Goal: Task Accomplishment & Management: Manage account settings

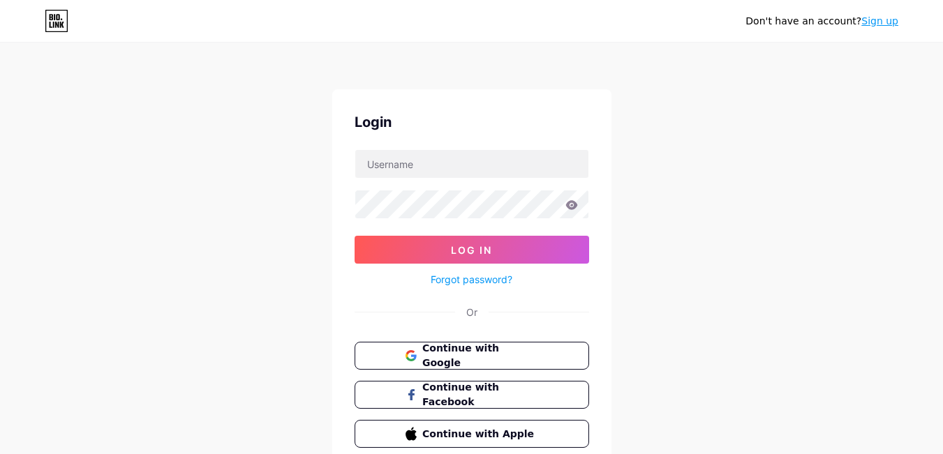
scroll to position [60, 0]
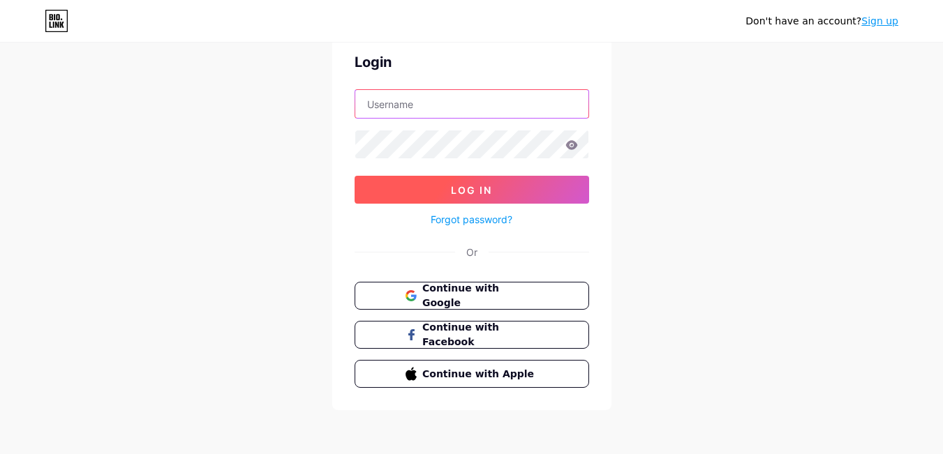
type input "ultimatepicksstore11@gmail.com"
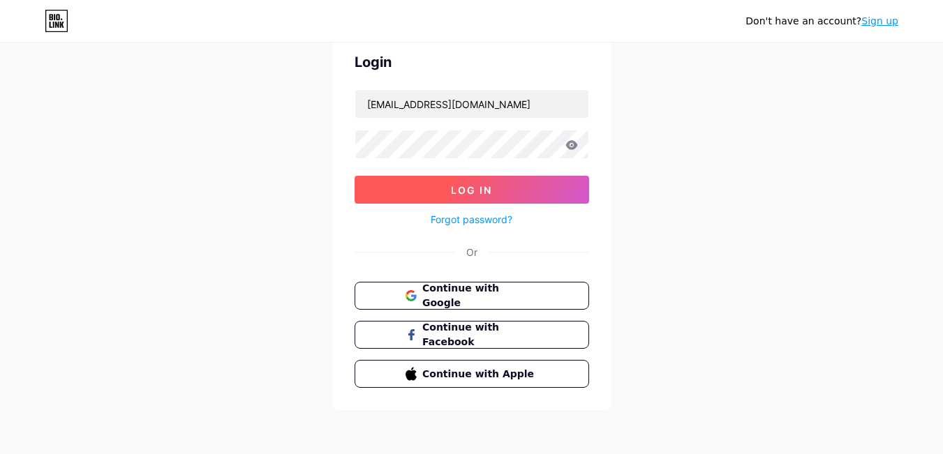
click at [510, 193] on button "Log In" at bounding box center [472, 190] width 234 height 28
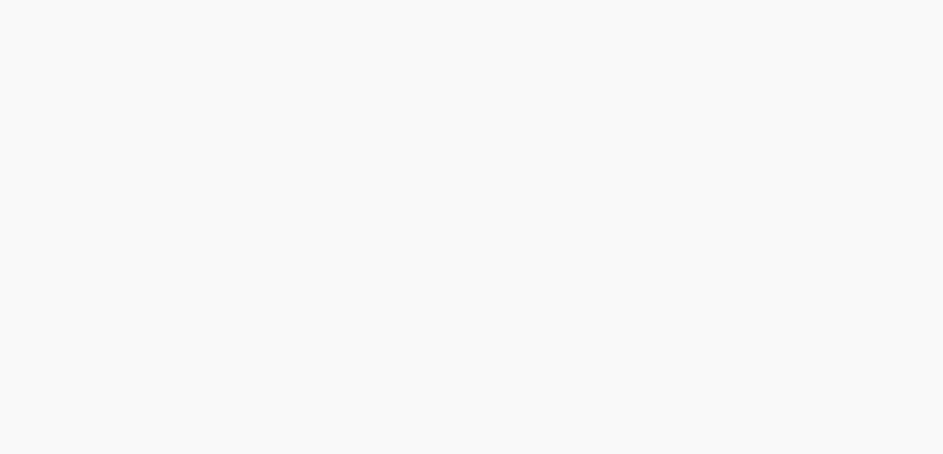
scroll to position [0, 0]
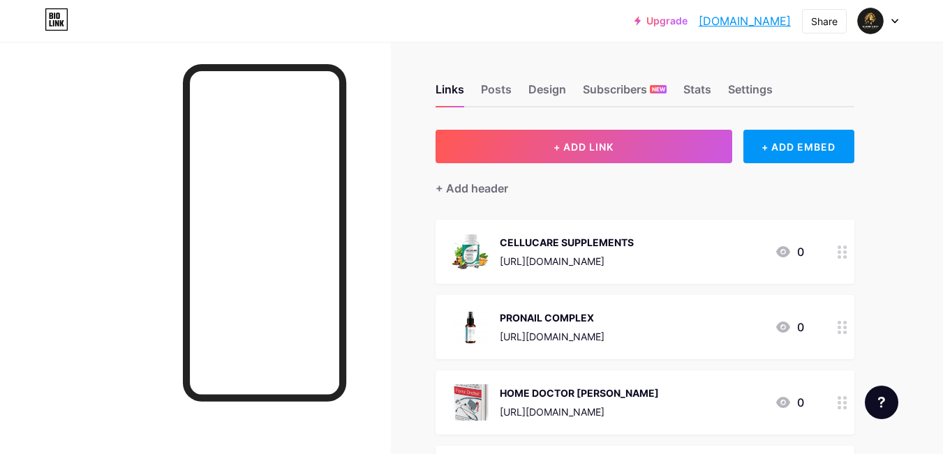
click at [634, 246] on div "CELLUCARE SUPPLEMENTS" at bounding box center [567, 242] width 134 height 15
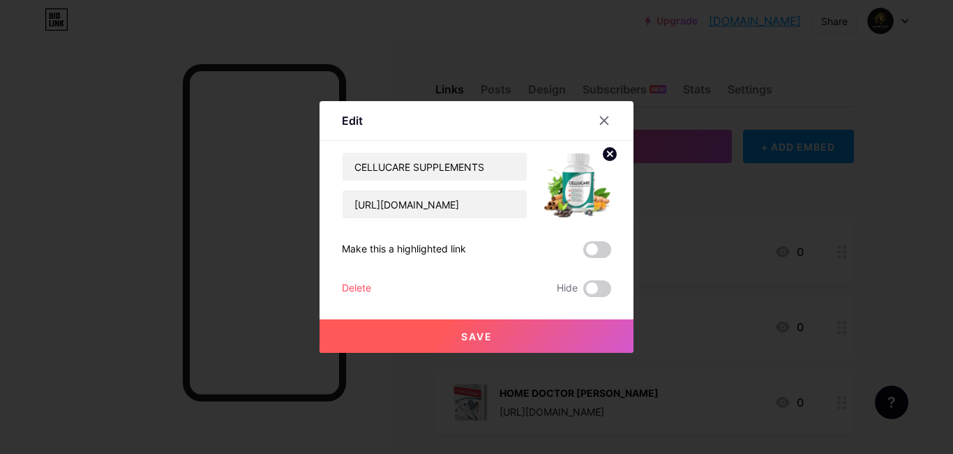
click at [342, 288] on div "Delete" at bounding box center [356, 289] width 29 height 17
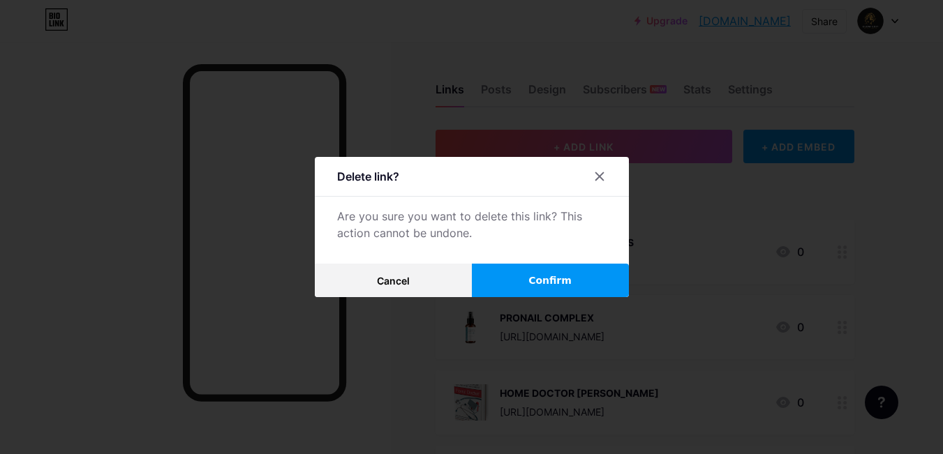
click at [537, 281] on span "Confirm" at bounding box center [549, 281] width 43 height 15
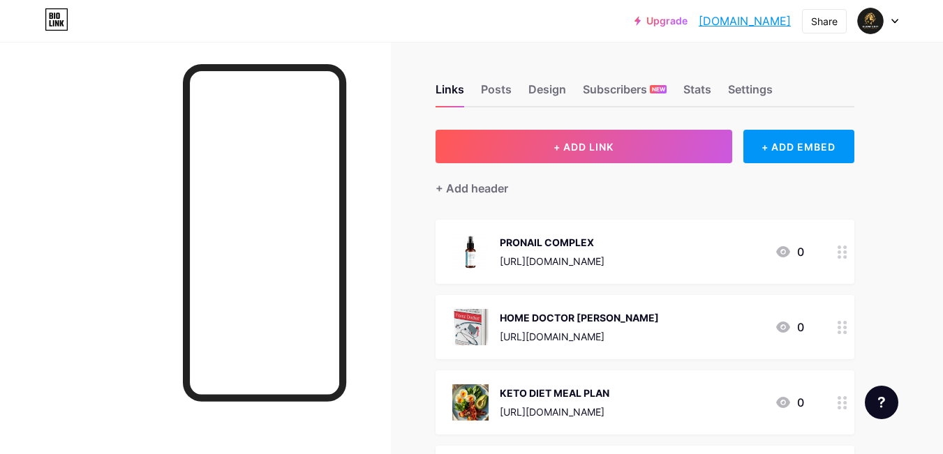
click at [521, 235] on div "PRONAIL COMPLEX" at bounding box center [552, 242] width 105 height 15
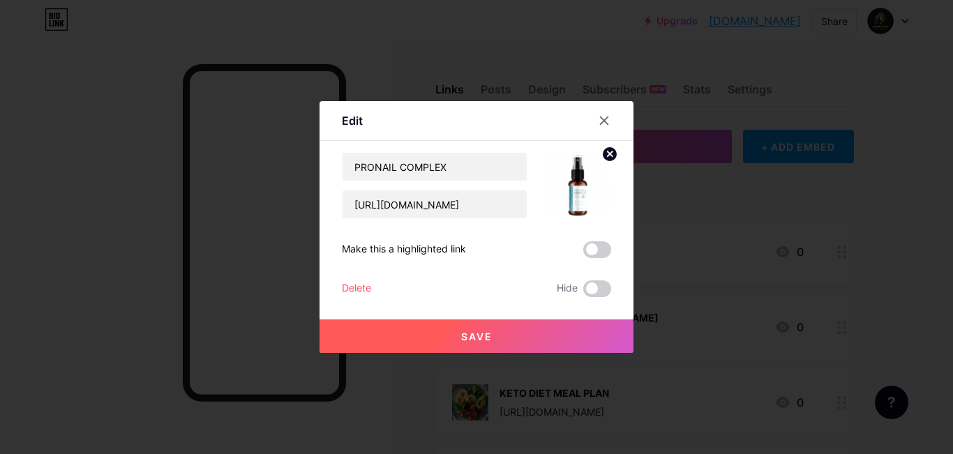
click at [357, 290] on div "Delete" at bounding box center [356, 289] width 29 height 17
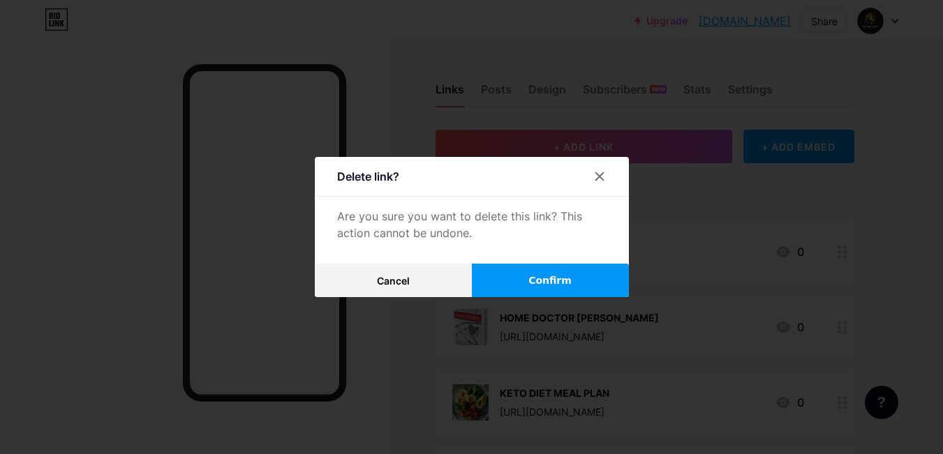
click at [535, 288] on span "Confirm" at bounding box center [549, 281] width 43 height 15
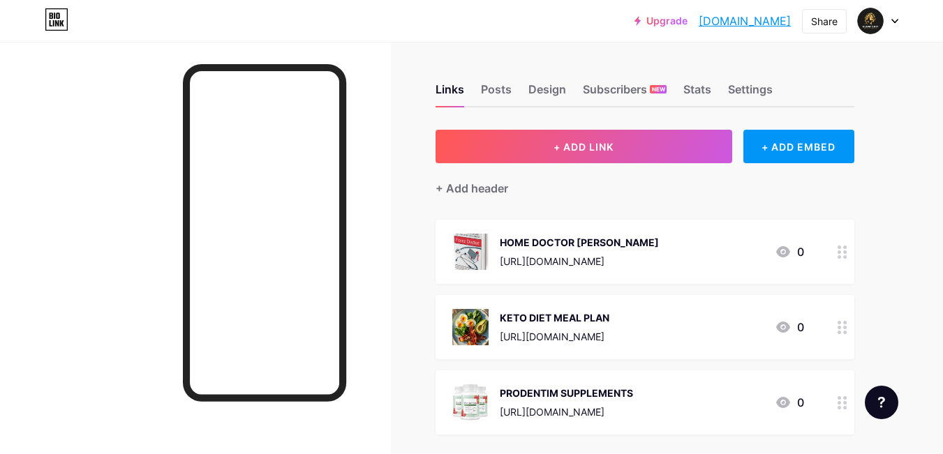
click at [513, 236] on div "HOME DOCTOR EBOOK" at bounding box center [579, 242] width 159 height 15
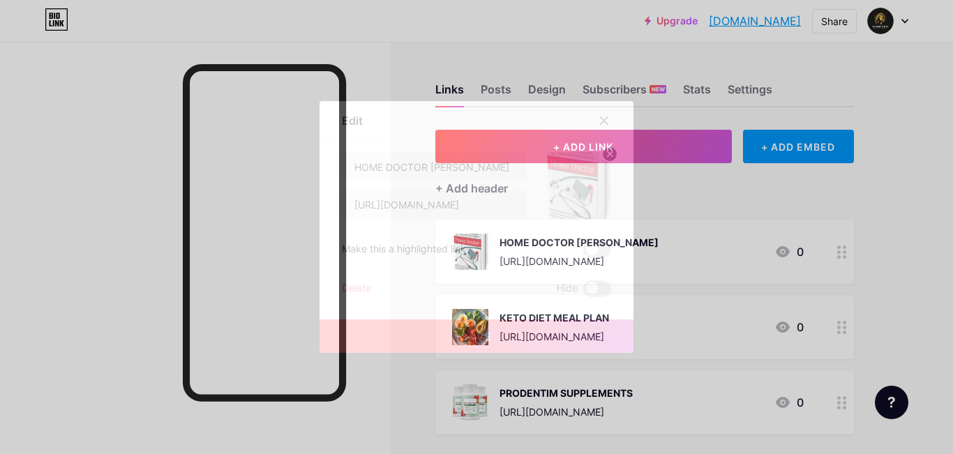
click at [359, 283] on div "Delete" at bounding box center [356, 289] width 29 height 17
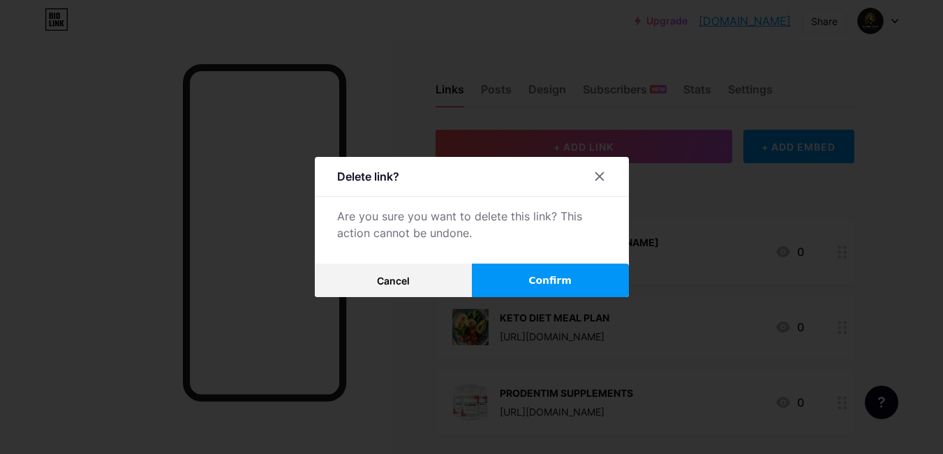
click at [548, 272] on button "Confirm" at bounding box center [550, 280] width 157 height 33
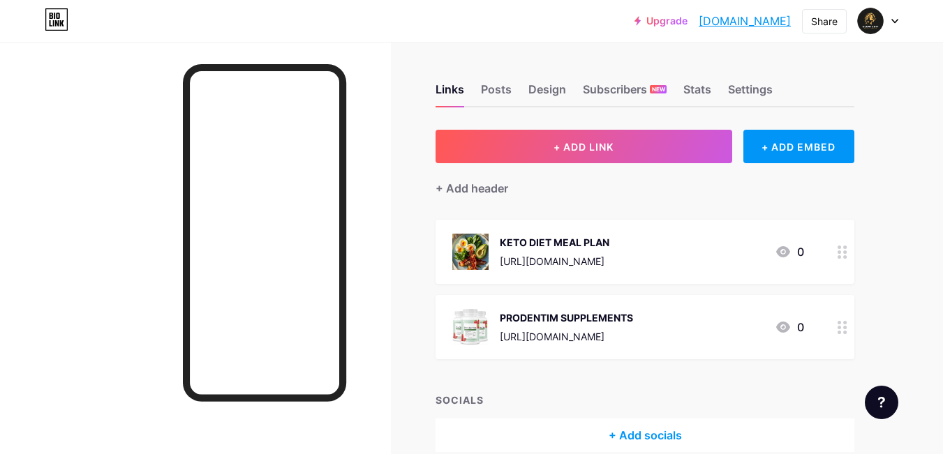
click at [522, 243] on div "KETO DIET MEAL PLAN" at bounding box center [555, 242] width 110 height 15
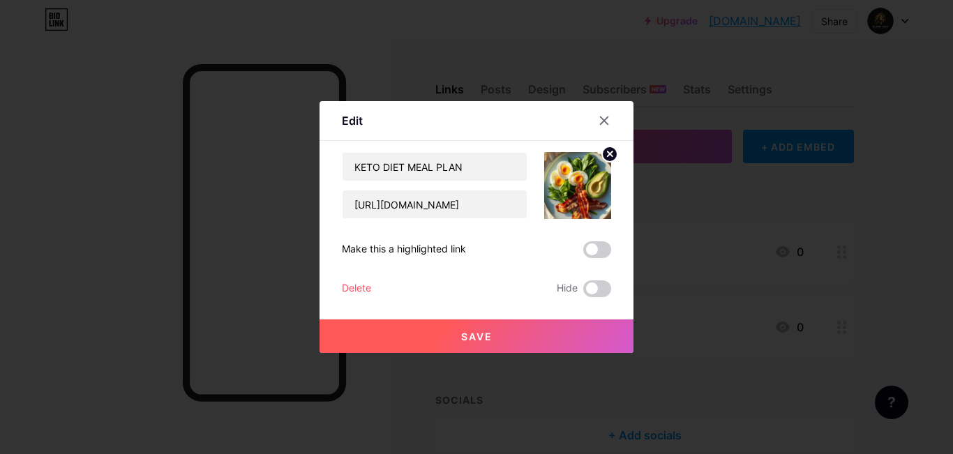
click at [364, 285] on div "Delete" at bounding box center [356, 289] width 29 height 17
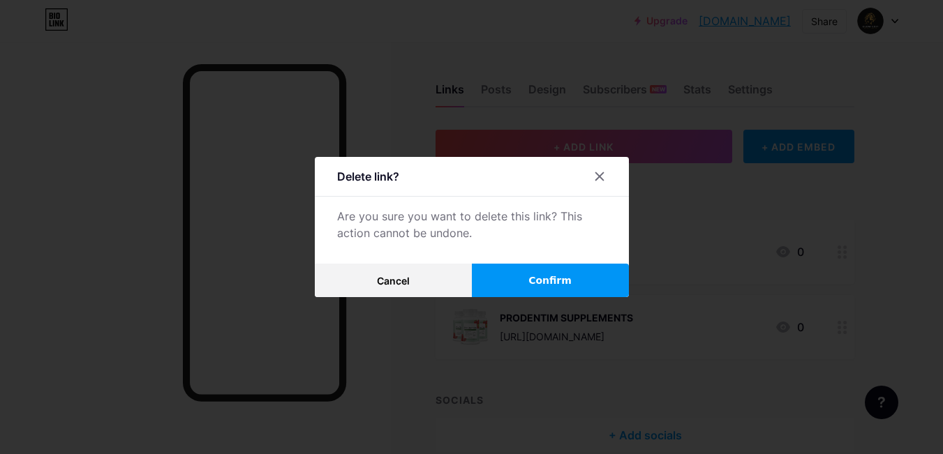
click at [529, 278] on button "Confirm" at bounding box center [550, 280] width 157 height 33
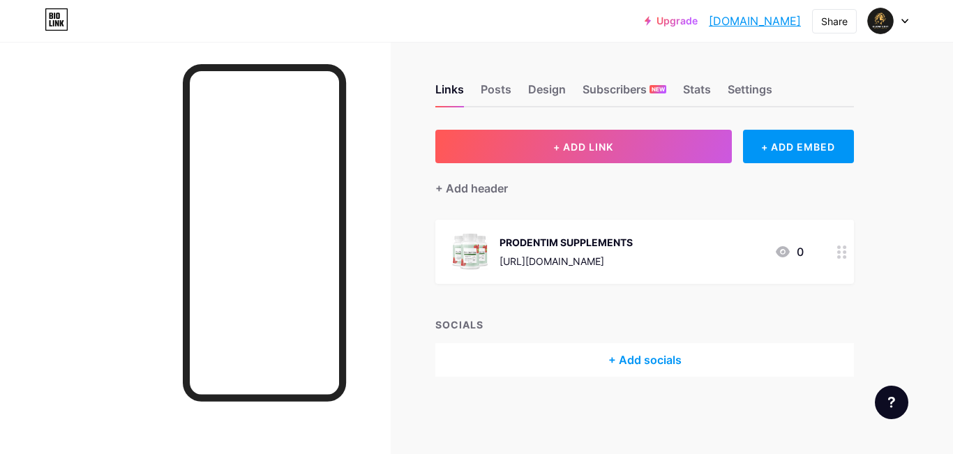
click at [497, 234] on div "PRODENTIM SUPPLEMENTS https://prodentim24.com/text.php#aff=Husnain7860" at bounding box center [542, 252] width 181 height 36
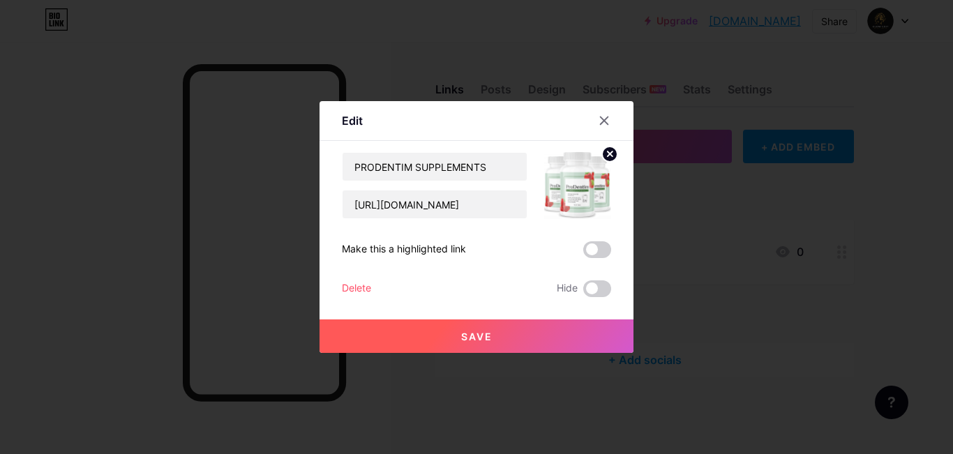
click at [369, 290] on div "Delete Hide" at bounding box center [476, 289] width 269 height 17
click at [362, 288] on div "Delete" at bounding box center [356, 289] width 29 height 17
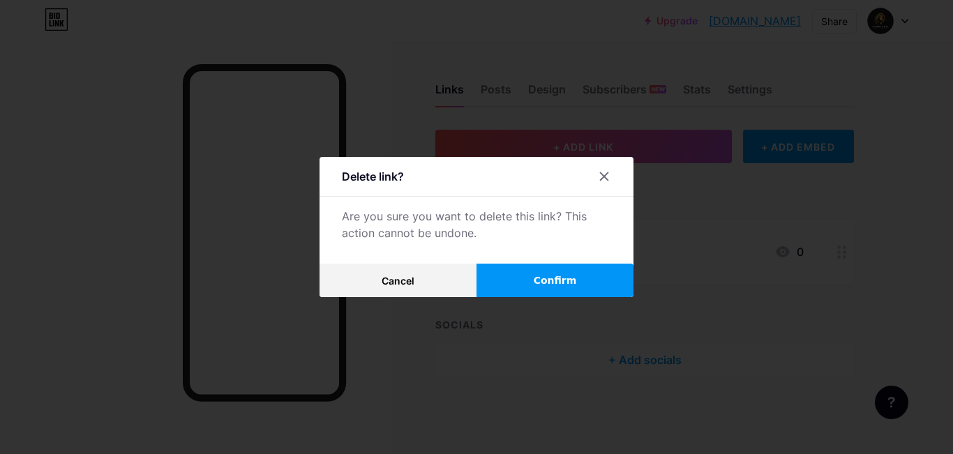
click at [497, 283] on button "Confirm" at bounding box center [555, 280] width 157 height 33
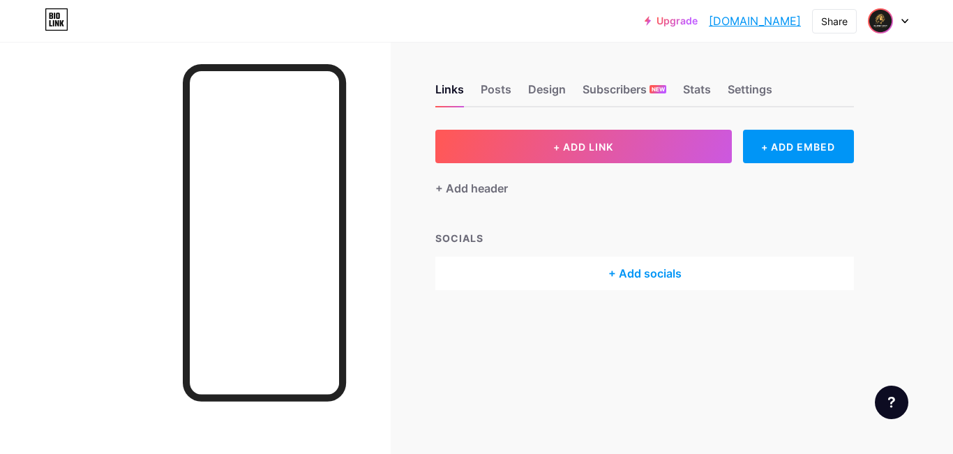
click at [876, 16] on img at bounding box center [881, 21] width 22 height 22
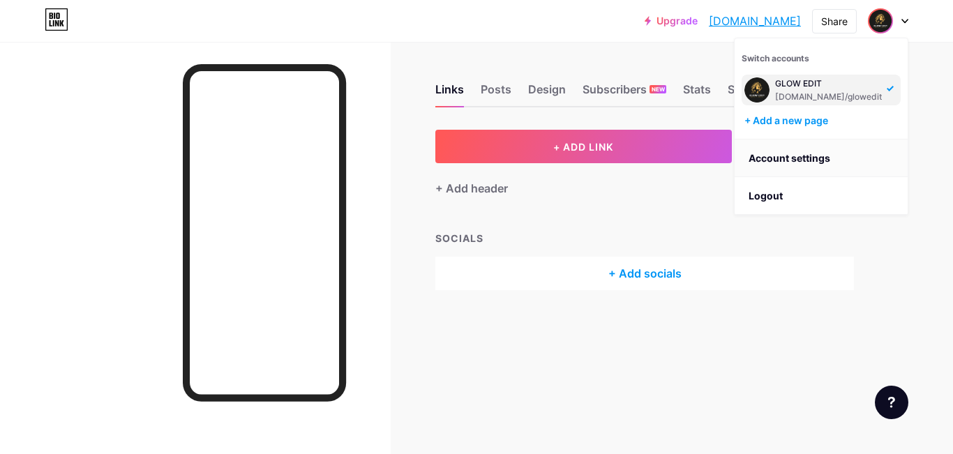
click at [798, 154] on link "Account settings" at bounding box center [821, 159] width 173 height 38
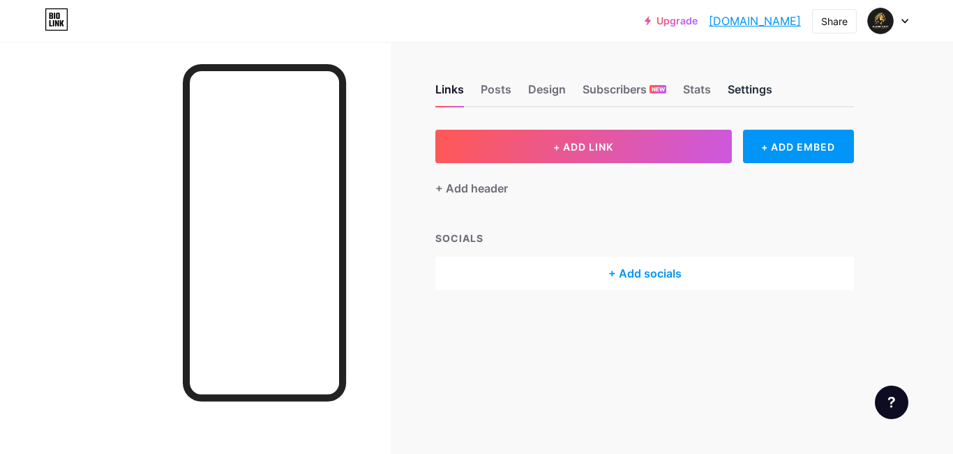
click at [754, 93] on div "Settings" at bounding box center [750, 93] width 45 height 25
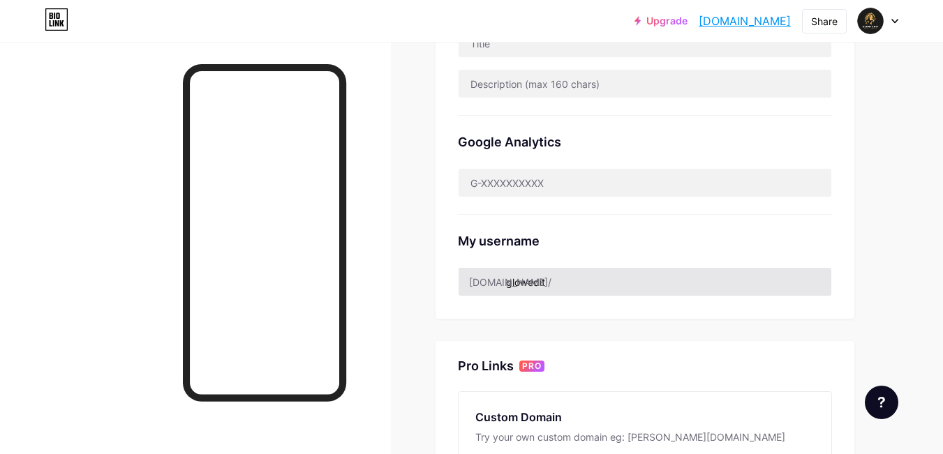
scroll to position [419, 0]
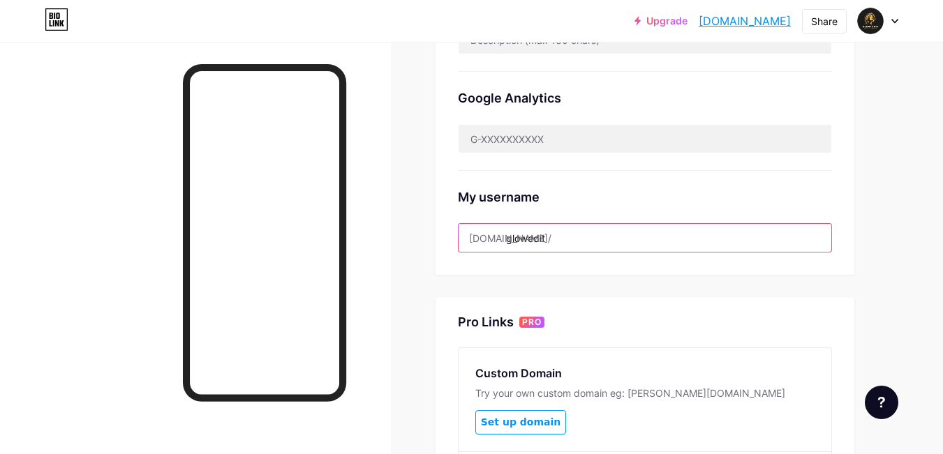
drag, startPoint x: 553, startPoint y: 239, endPoint x: 500, endPoint y: 234, distance: 53.2
click at [500, 234] on div "bio.link/ glowedit" at bounding box center [645, 237] width 374 height 29
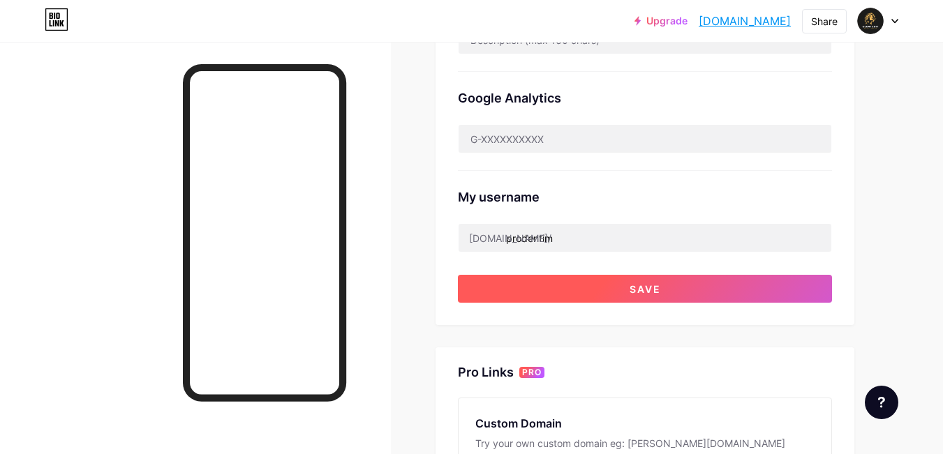
click at [505, 299] on button "Save" at bounding box center [645, 289] width 374 height 28
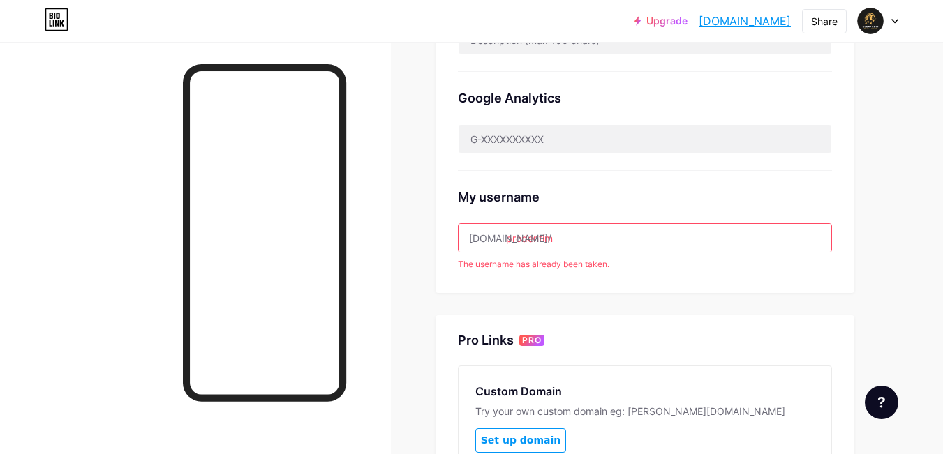
click at [573, 240] on input "prodentim" at bounding box center [644, 238] width 373 height 28
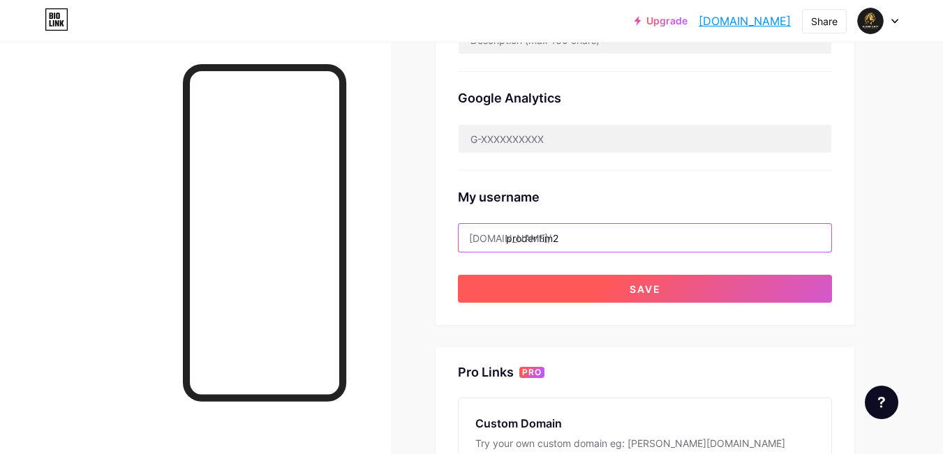
type input "prodentim2"
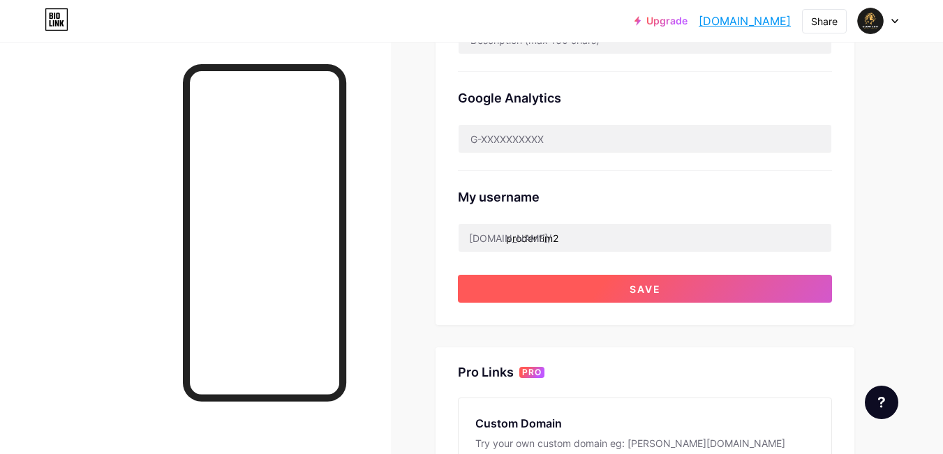
click at [553, 299] on button "Save" at bounding box center [645, 289] width 374 height 28
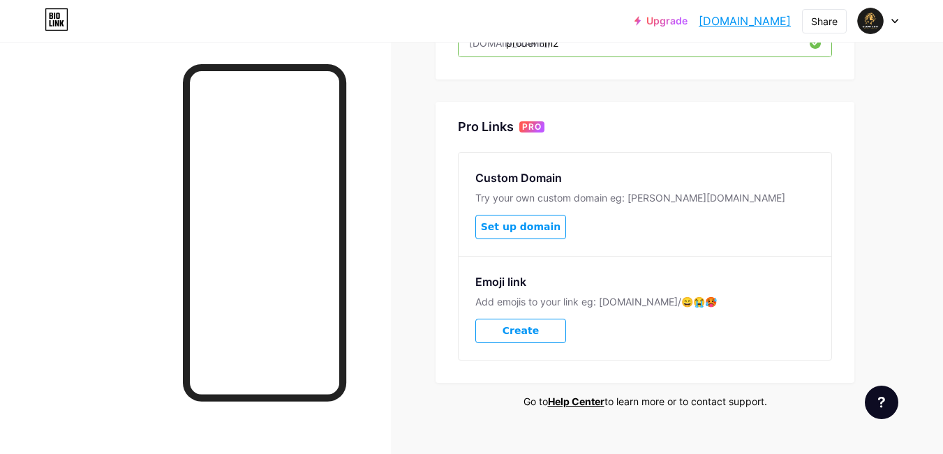
scroll to position [637, 0]
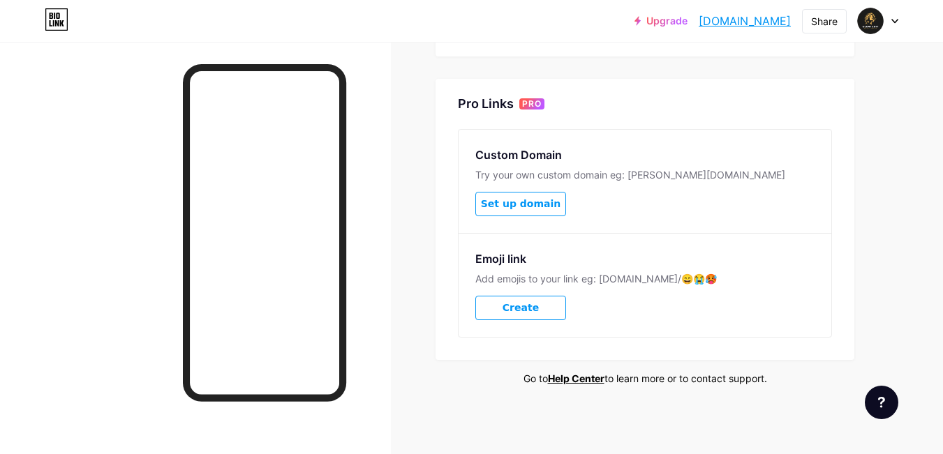
click at [895, 25] on div at bounding box center [878, 20] width 40 height 25
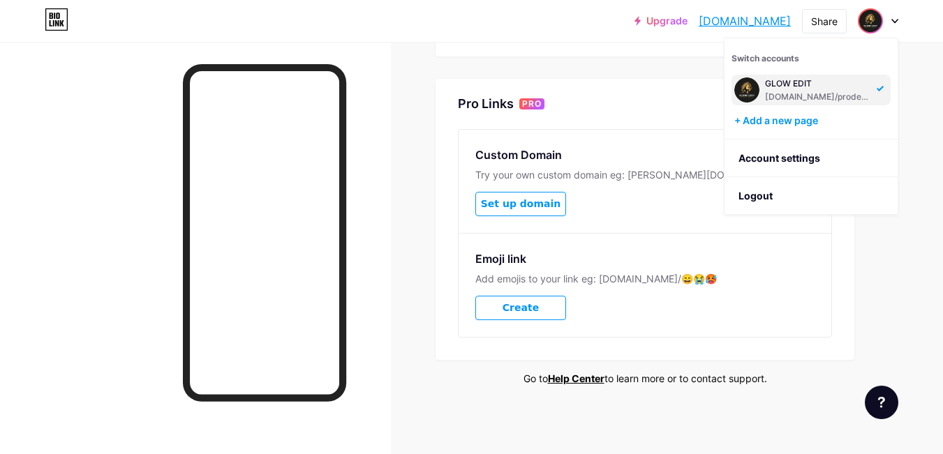
click at [799, 91] on div "[DOMAIN_NAME]/prodentim2" at bounding box center [818, 96] width 107 height 11
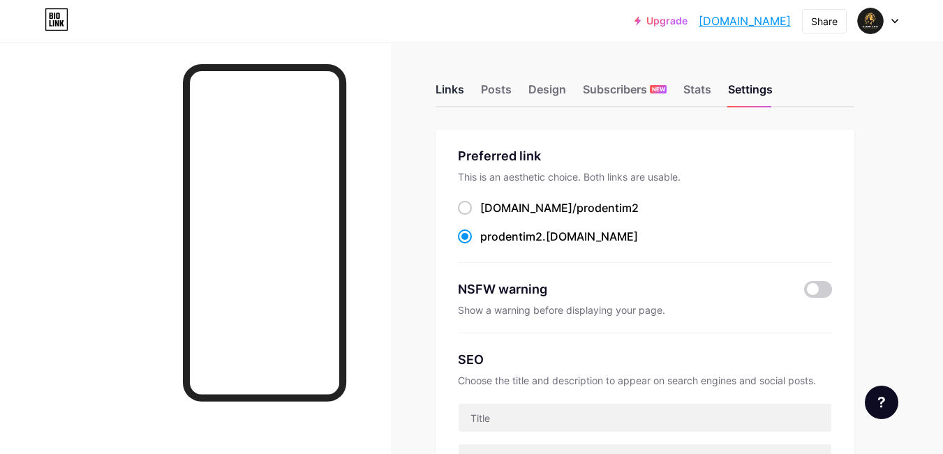
click at [443, 87] on div "Links" at bounding box center [449, 93] width 29 height 25
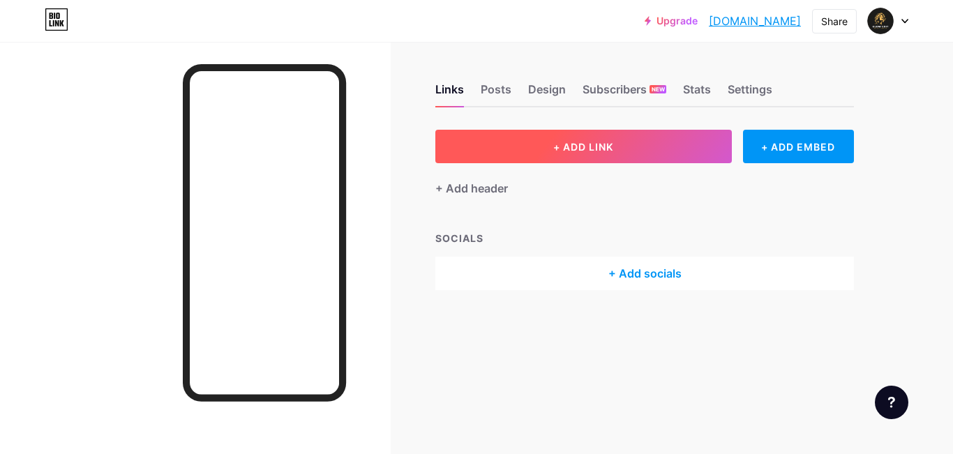
click at [468, 142] on button "+ ADD LINK" at bounding box center [583, 146] width 297 height 33
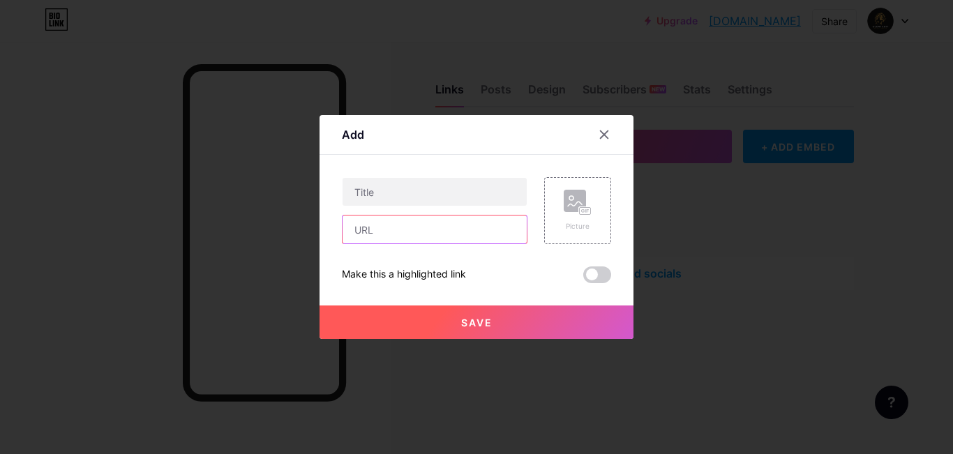
click at [377, 230] on input "text" at bounding box center [435, 230] width 184 height 28
paste input "http://prodentim1.bio.link/"
drag, startPoint x: 485, startPoint y: 233, endPoint x: 331, endPoint y: 230, distance: 154.3
click at [331, 230] on div "Add Content YouTube Play YouTube video without leaving your page. ADD Vimeo Pla…" at bounding box center [477, 227] width 314 height 224
paste input "s://prodentim24.com/text.php#aff=Husnain78611"
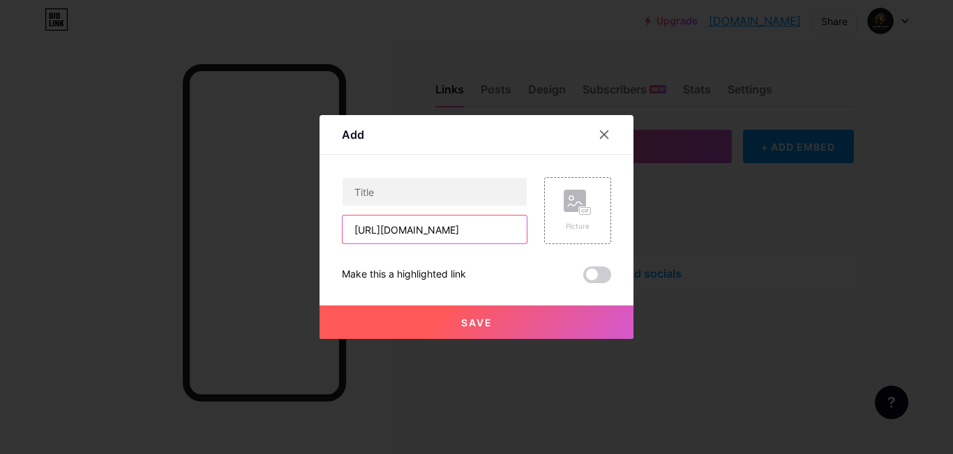
scroll to position [0, 85]
type input "[URL][DOMAIN_NAME]"
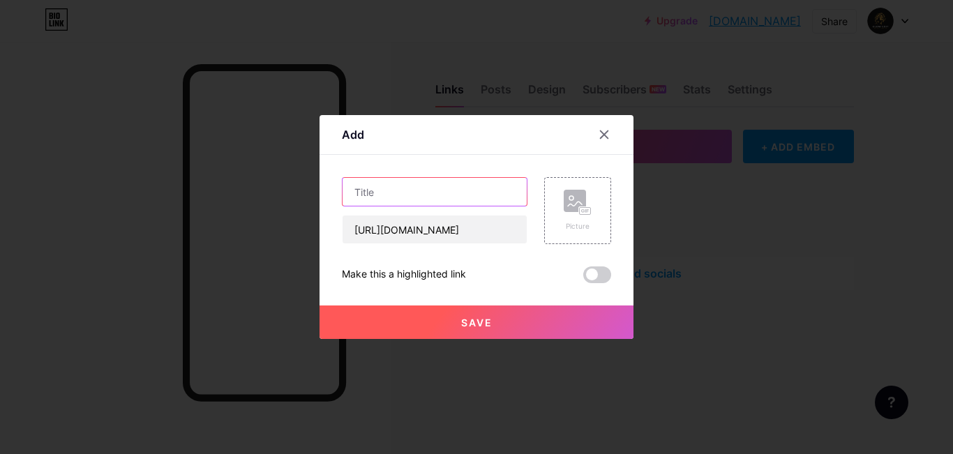
click at [384, 198] on input "text" at bounding box center [435, 192] width 184 height 28
type input "ProDentim Supplements"
click at [585, 204] on icon at bounding box center [578, 203] width 28 height 26
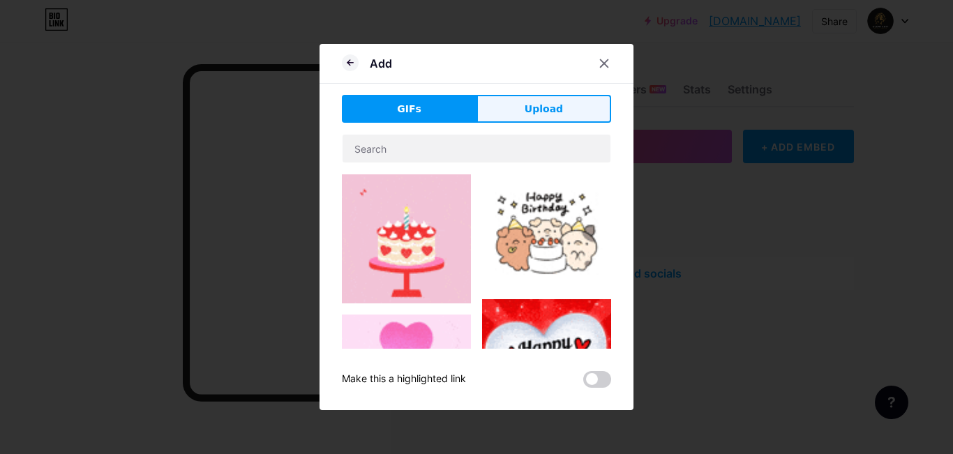
click at [527, 103] on span "Upload" at bounding box center [544, 109] width 38 height 15
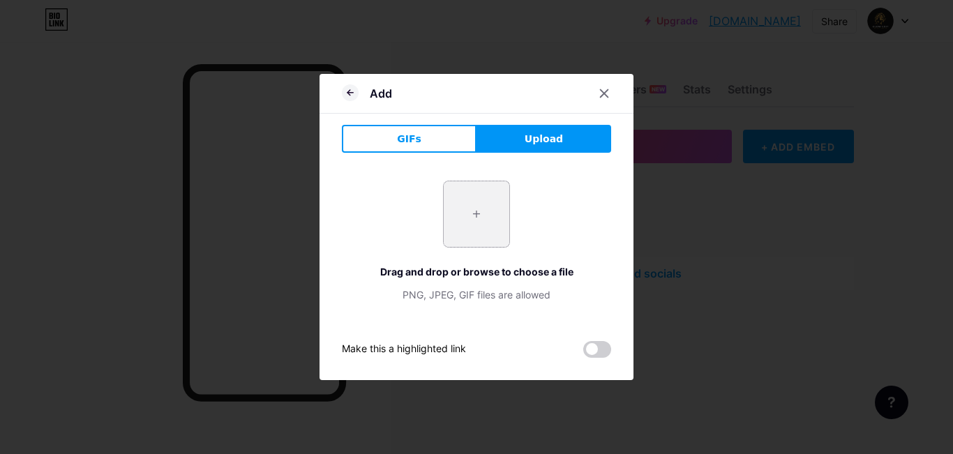
click at [476, 232] on input "file" at bounding box center [477, 214] width 66 height 66
type input "C:\fakepath\prodentim3-bottle.png"
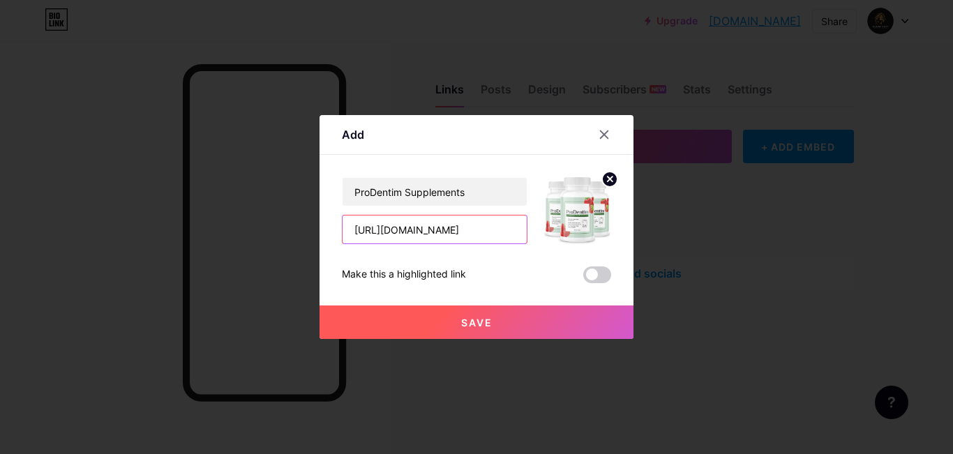
scroll to position [0, 85]
drag, startPoint x: 347, startPoint y: 229, endPoint x: 532, endPoint y: 235, distance: 185.7
click at [532, 235] on div "ProDentim Supplements https://prodentim24.com/text.php#aff=Husnain78611" at bounding box center [476, 210] width 269 height 67
click at [519, 253] on div "ProDentim Supplements https://prodentim24.com/text.php#aff=Husnain78611 Make th…" at bounding box center [476, 230] width 269 height 106
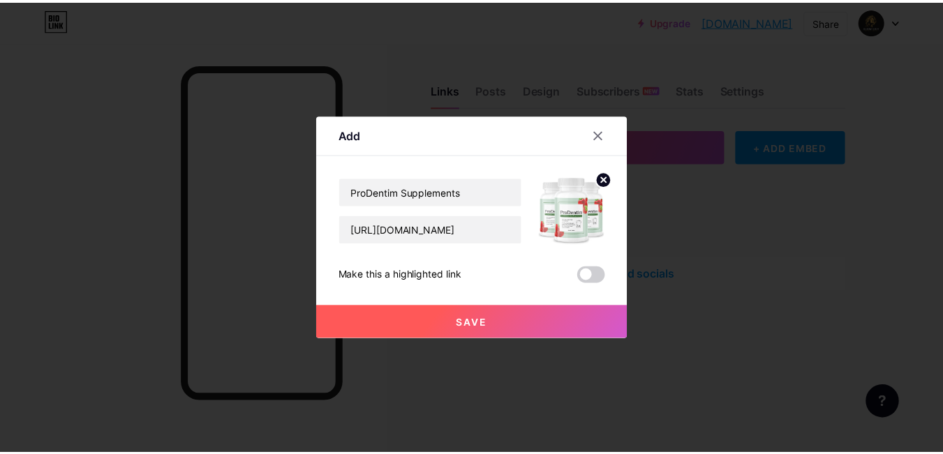
scroll to position [0, 0]
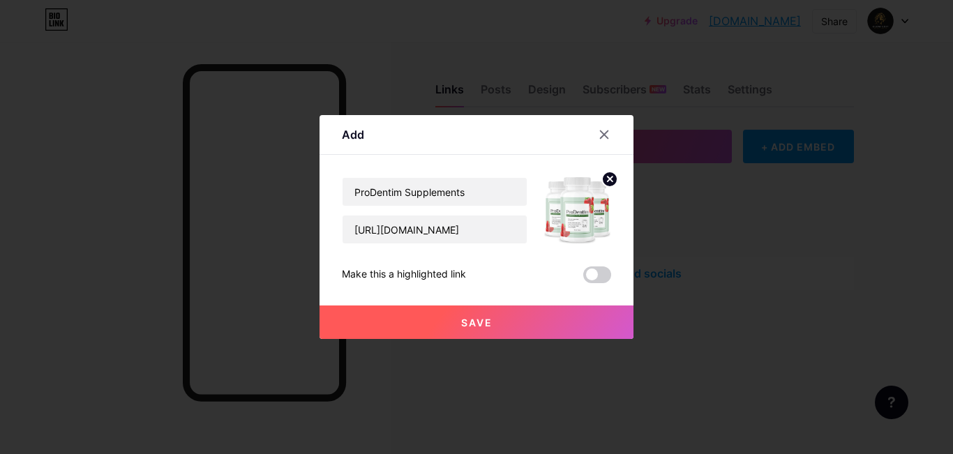
click at [475, 311] on button "Save" at bounding box center [477, 322] width 314 height 33
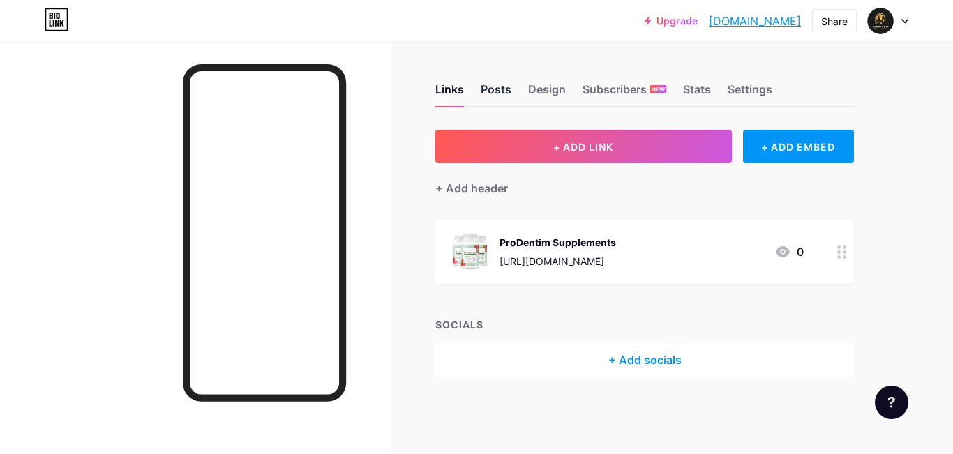
click at [496, 86] on div "Posts" at bounding box center [496, 93] width 31 height 25
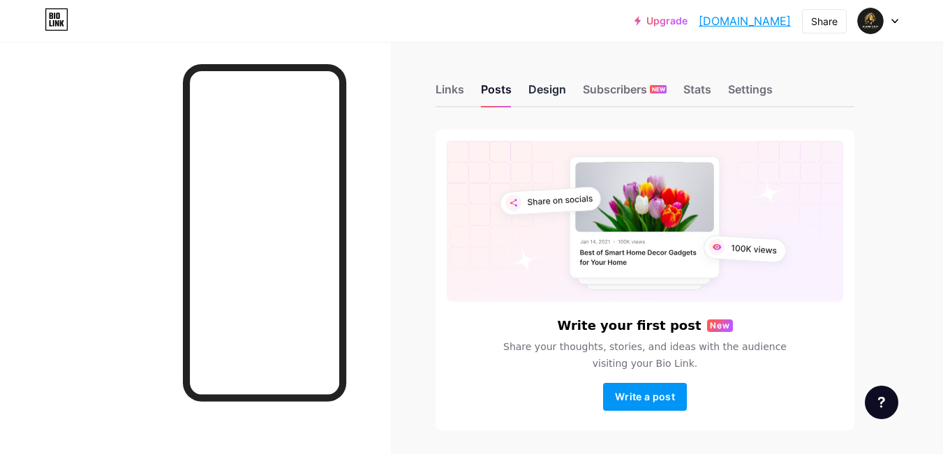
click at [543, 87] on div "Design" at bounding box center [547, 93] width 38 height 25
click at [747, 87] on div "Settings" at bounding box center [750, 93] width 45 height 25
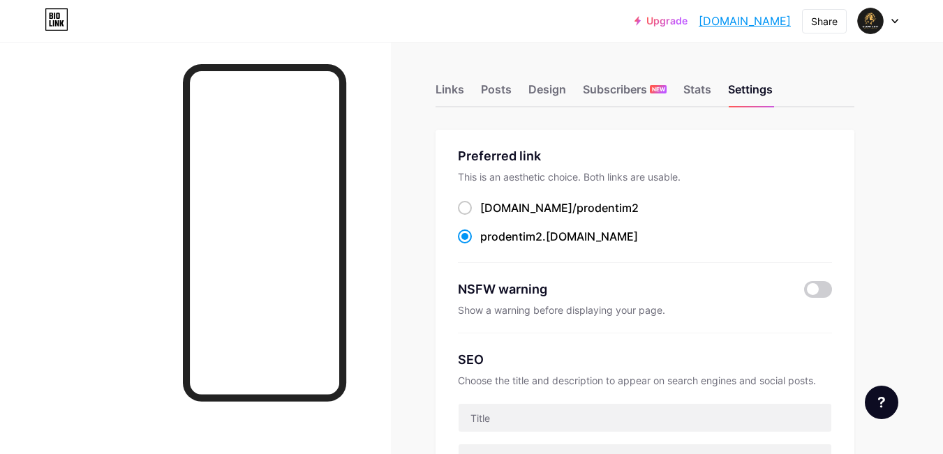
click at [897, 19] on icon at bounding box center [894, 21] width 7 height 5
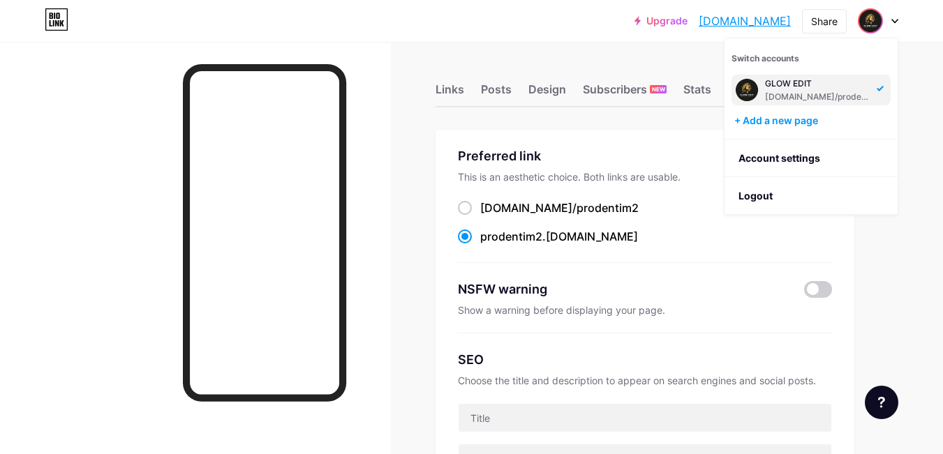
click at [755, 85] on img at bounding box center [747, 90] width 22 height 22
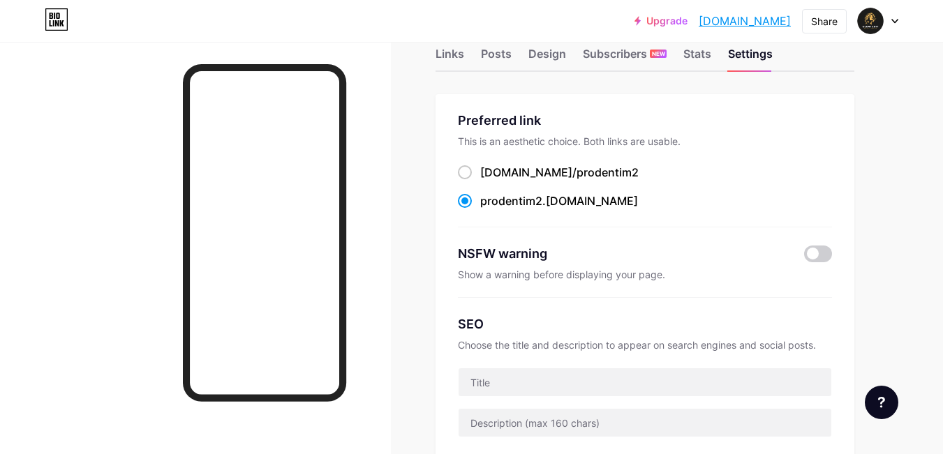
scroll to position [9, 0]
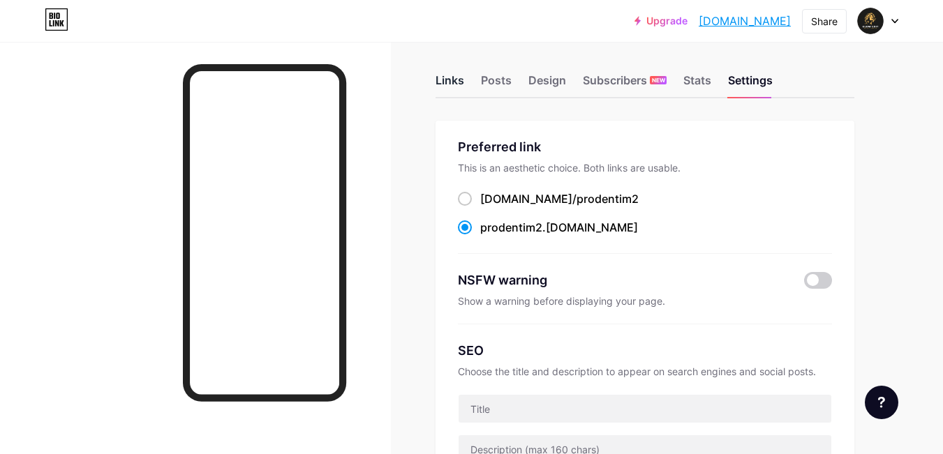
click at [458, 80] on div "Links" at bounding box center [449, 84] width 29 height 25
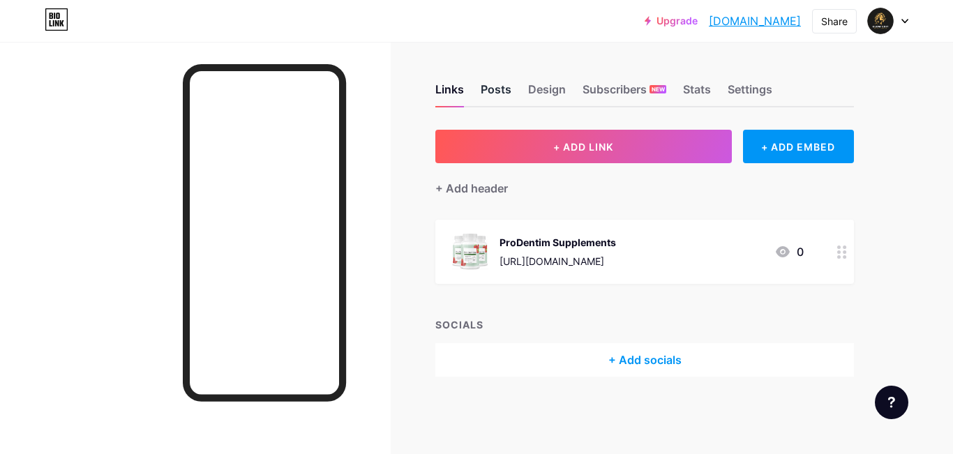
click at [493, 88] on div "Posts" at bounding box center [496, 93] width 31 height 25
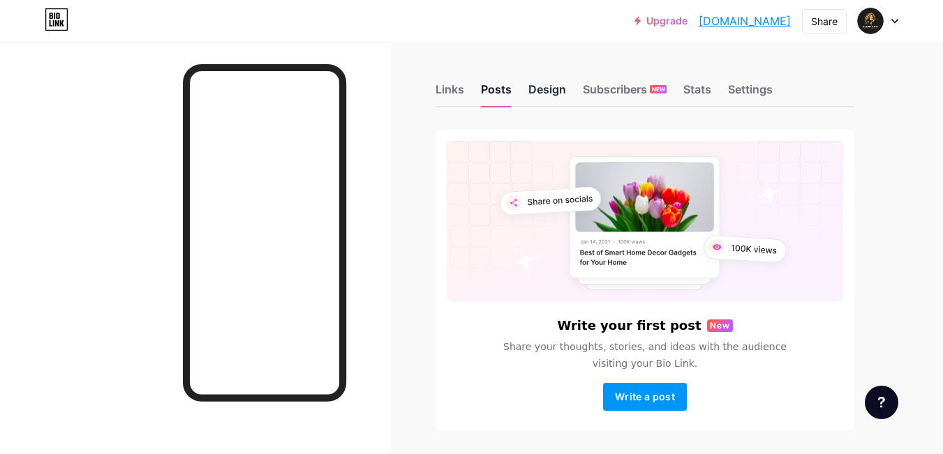
click at [535, 87] on div "Design" at bounding box center [547, 93] width 38 height 25
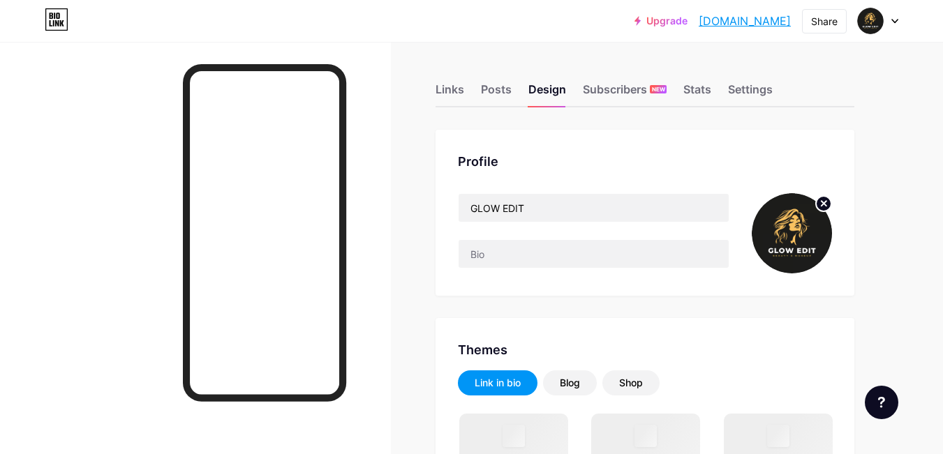
click at [818, 203] on circle at bounding box center [823, 203] width 15 height 15
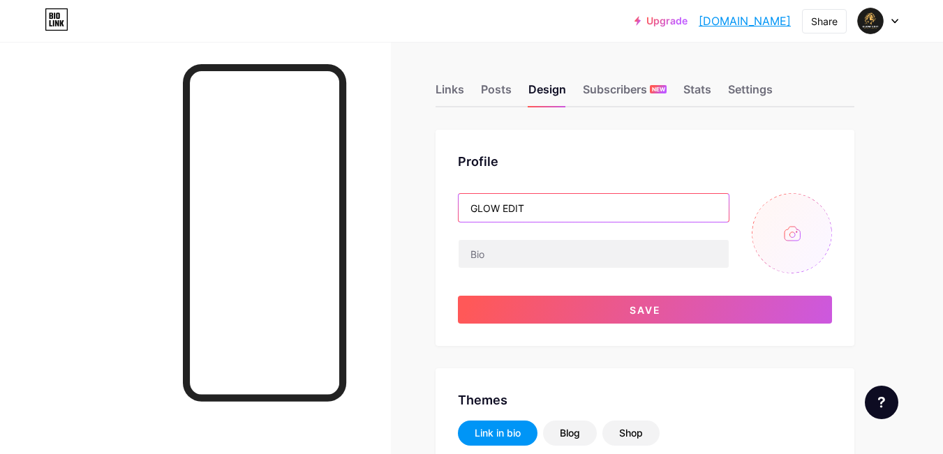
drag, startPoint x: 510, startPoint y: 206, endPoint x: 431, endPoint y: 209, distance: 78.9
type input "FameShift AI"
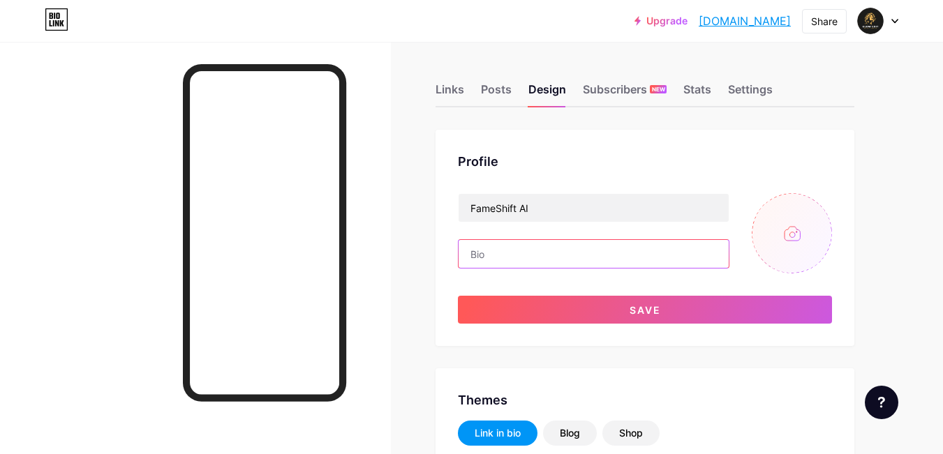
click at [487, 255] on input "text" at bounding box center [593, 254] width 270 height 28
type input "Welcome to FameShift AI"
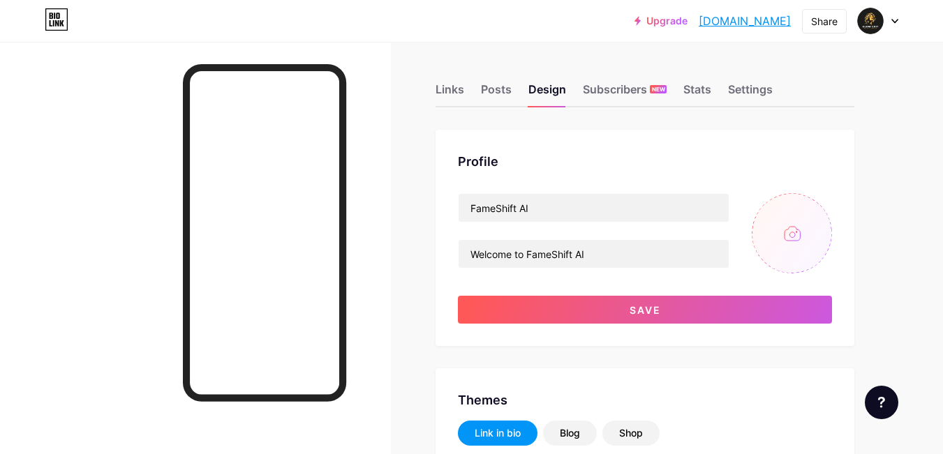
click at [777, 244] on input "file" at bounding box center [792, 233] width 80 height 80
type input "C:\fakepath\Flux_Dev_A_cinematic_portrait_photograph_of_a_futuristic_logo__1.jpg"
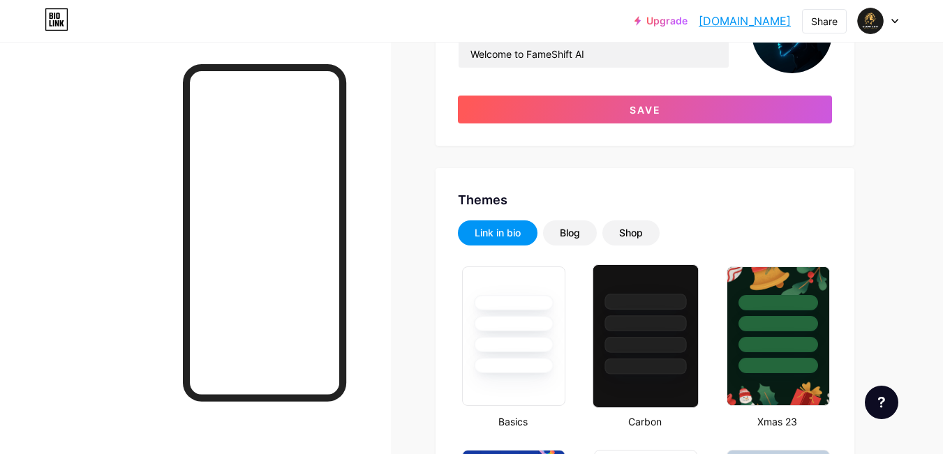
scroll to position [209, 0]
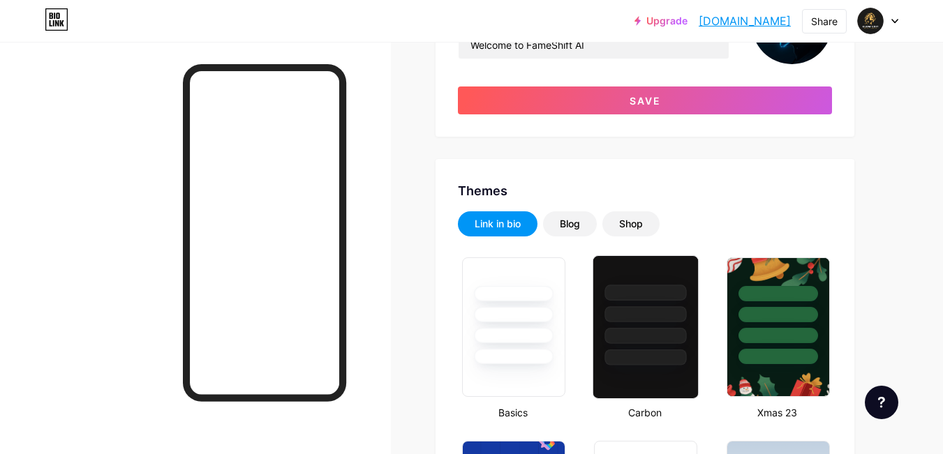
click at [628, 307] on div at bounding box center [646, 314] width 82 height 16
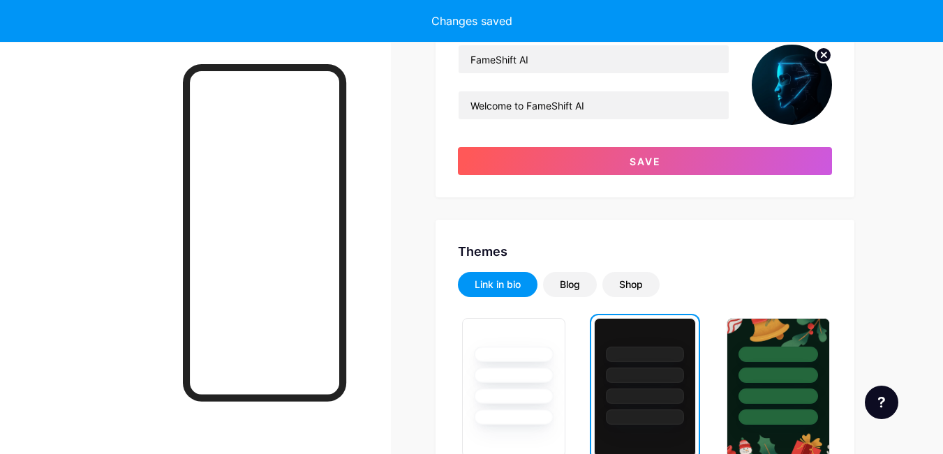
scroll to position [140, 0]
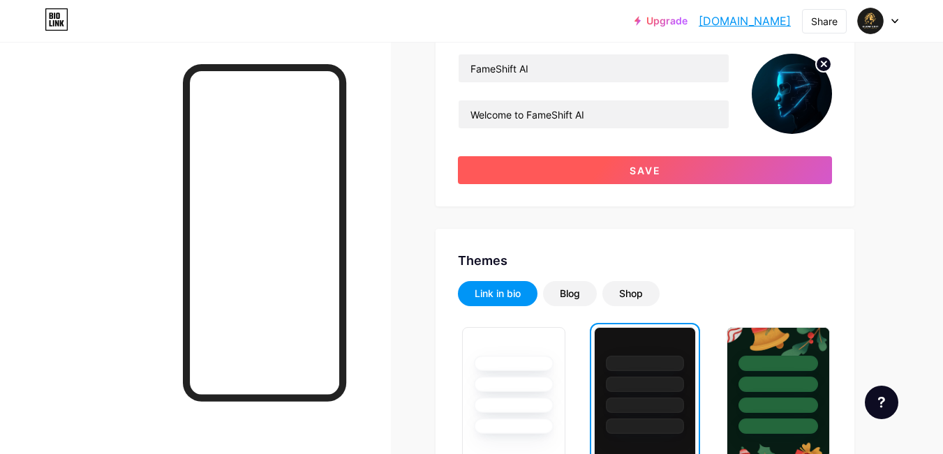
click at [512, 170] on button "Save" at bounding box center [645, 170] width 374 height 28
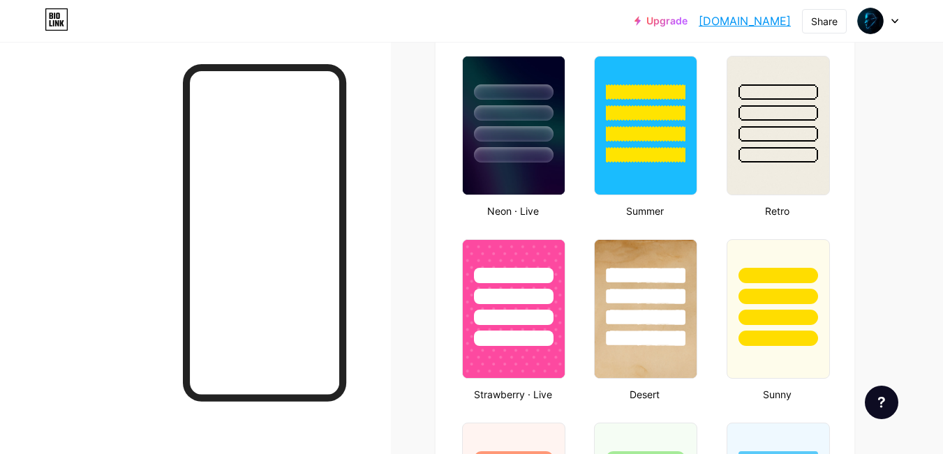
scroll to position [837, 0]
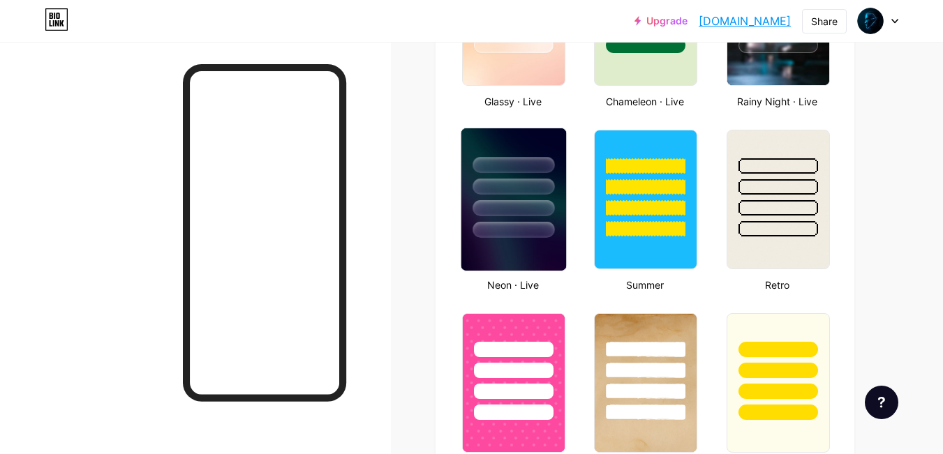
click at [496, 185] on div at bounding box center [513, 187] width 82 height 16
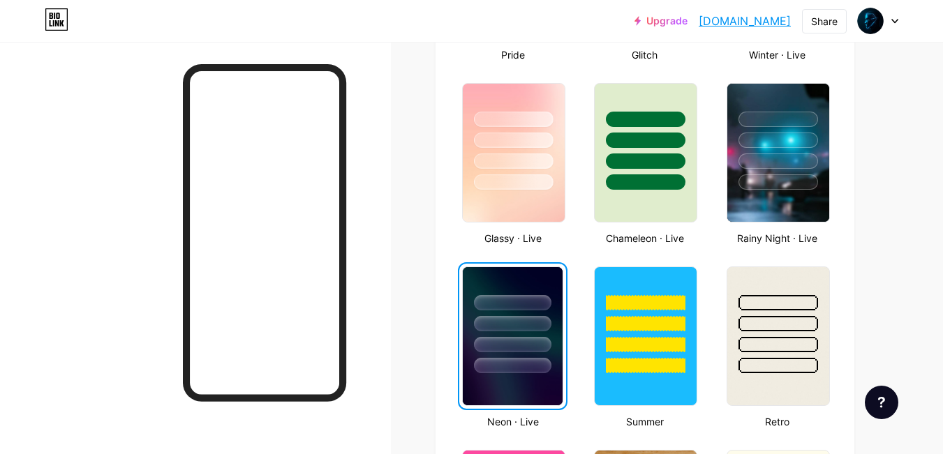
scroll to position [698, 0]
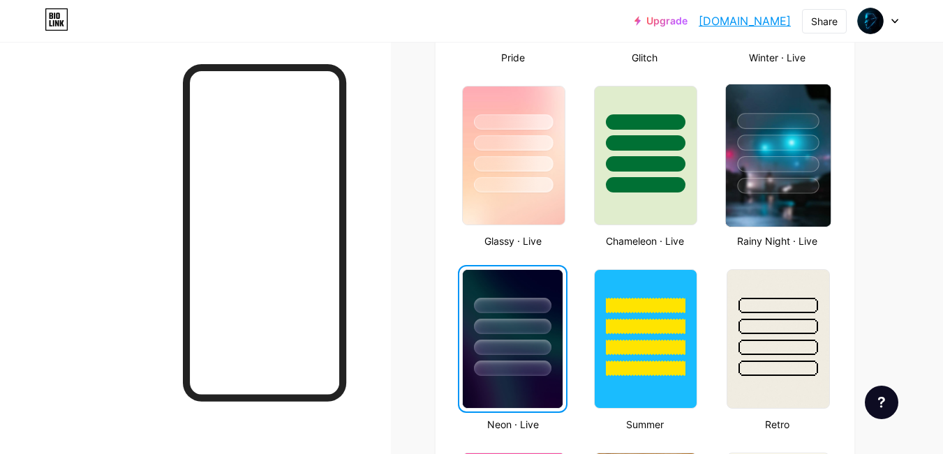
click at [804, 177] on div at bounding box center [777, 139] width 105 height 110
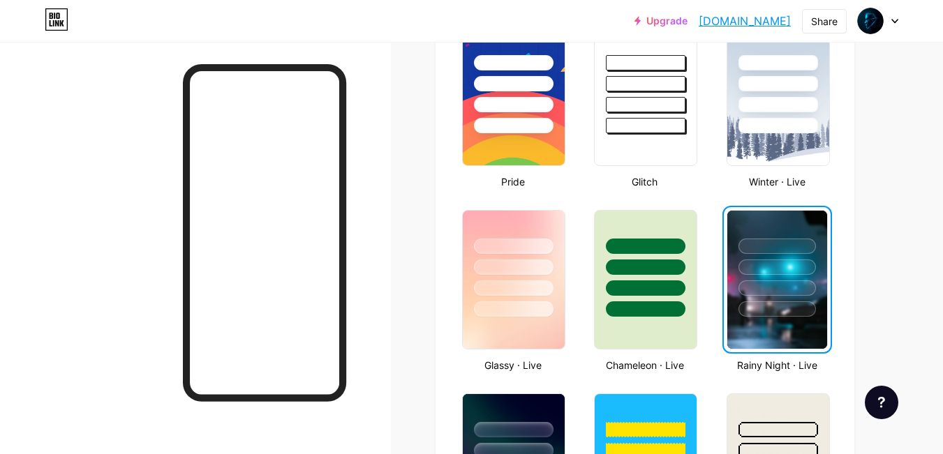
scroll to position [628, 0]
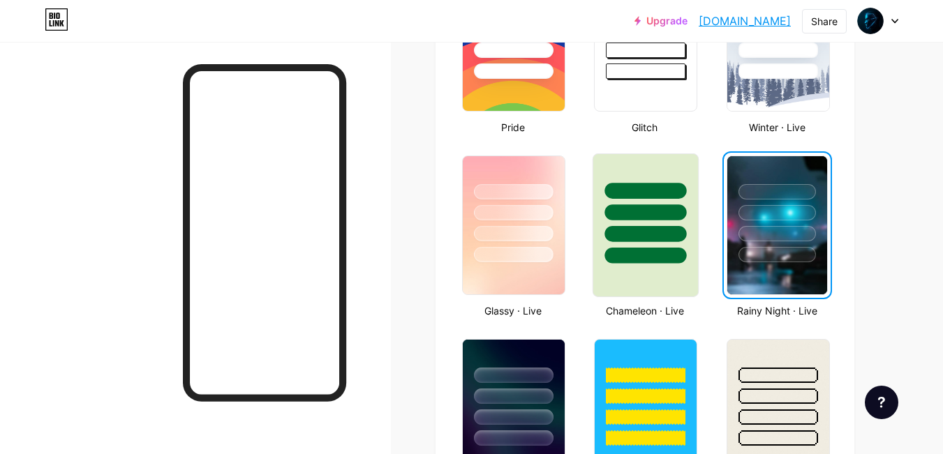
click at [595, 222] on div at bounding box center [645, 209] width 105 height 110
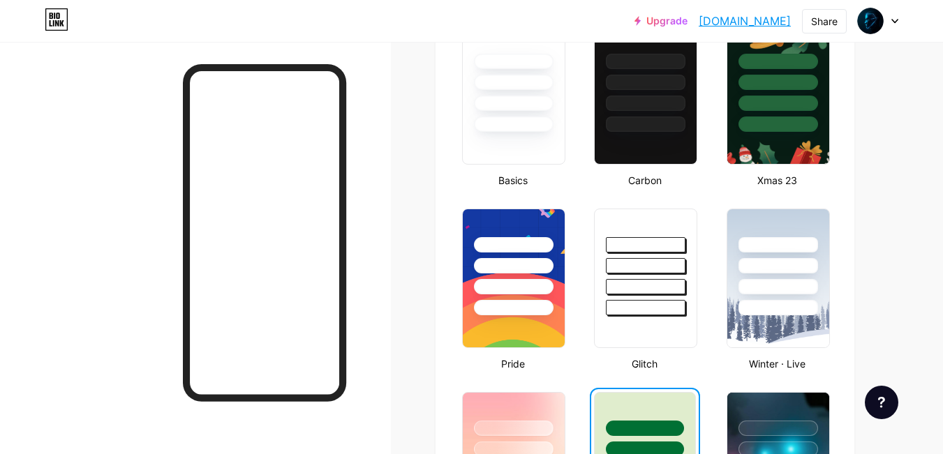
scroll to position [279, 0]
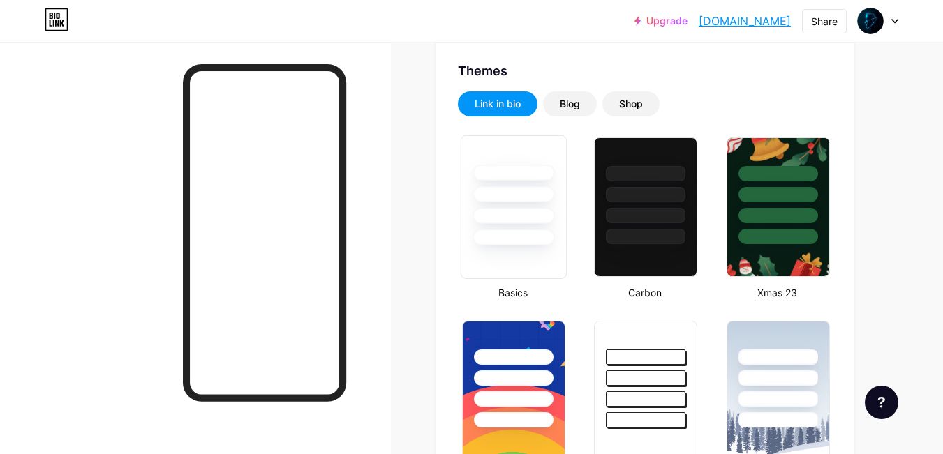
click at [527, 207] on div at bounding box center [513, 191] width 105 height 110
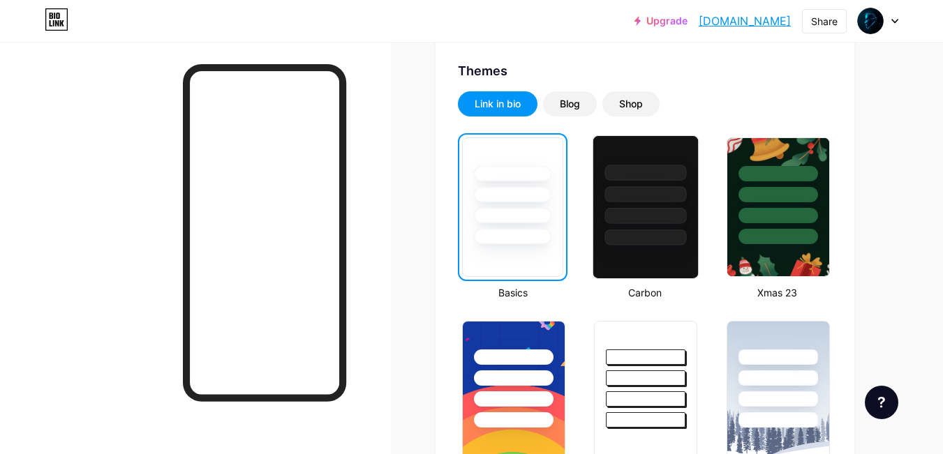
click at [620, 207] on div at bounding box center [645, 191] width 105 height 110
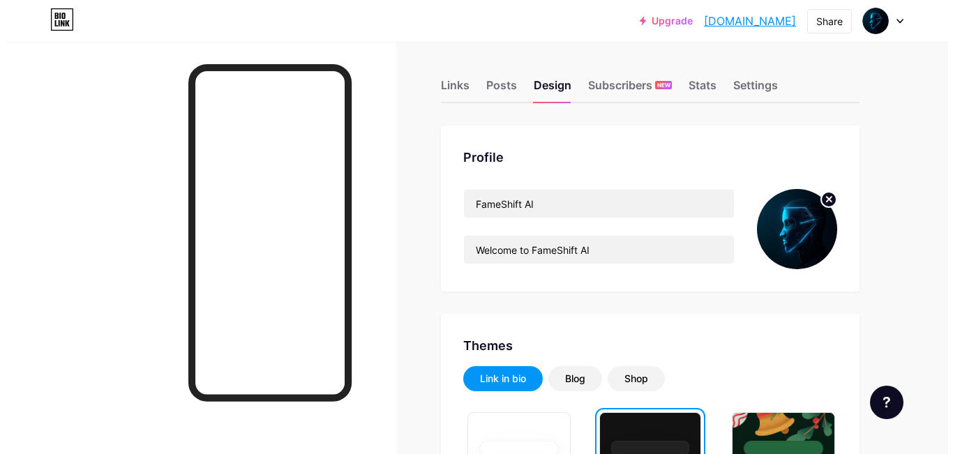
scroll to position [0, 0]
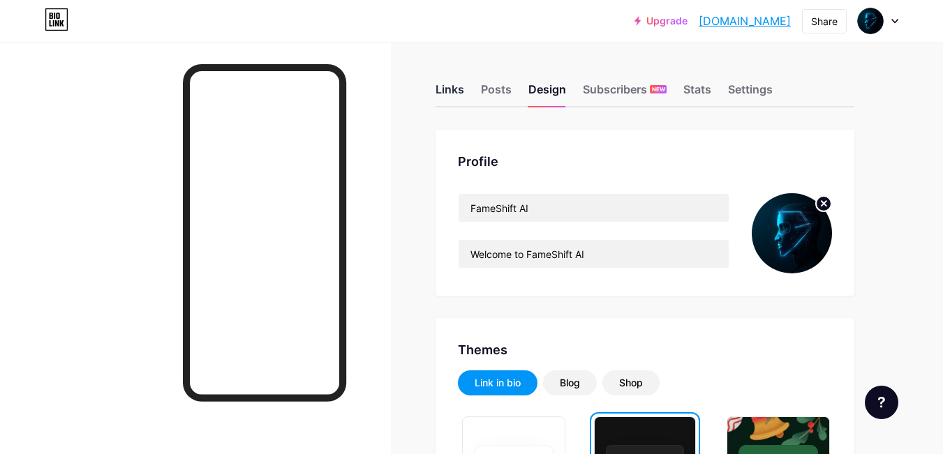
click at [440, 96] on div "Links" at bounding box center [449, 93] width 29 height 25
